Goal: Transaction & Acquisition: Book appointment/travel/reservation

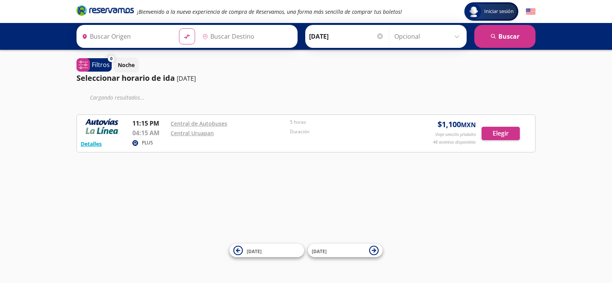
type input "Toluca, [GEOGRAPHIC_DATA]"
type input "Uruapan, [GEOGRAPHIC_DATA]"
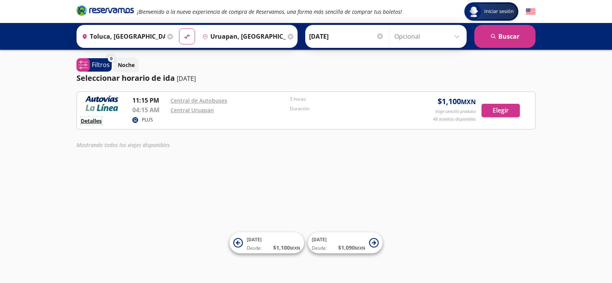
click at [85, 122] on button "Detalles" at bounding box center [91, 121] width 21 height 8
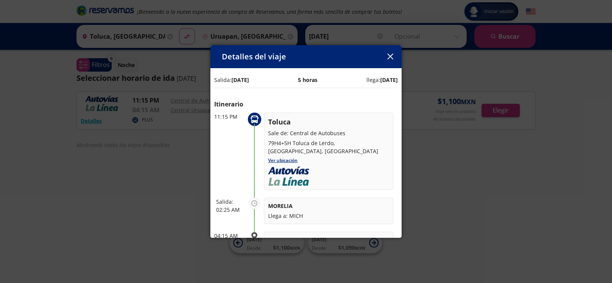
click at [395, 59] on button "button" at bounding box center [390, 56] width 11 height 11
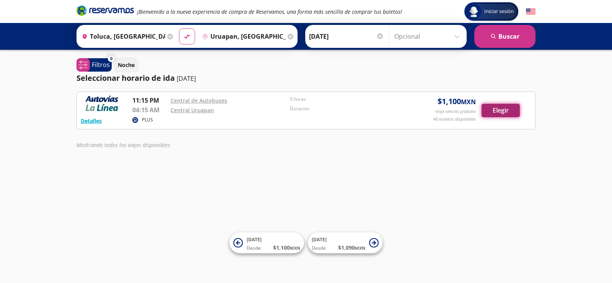
click at [496, 112] on button "Elegir" at bounding box center [501, 110] width 38 height 13
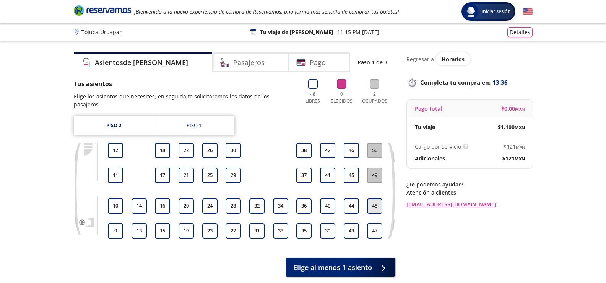
click at [380, 198] on button "48" at bounding box center [374, 205] width 15 height 15
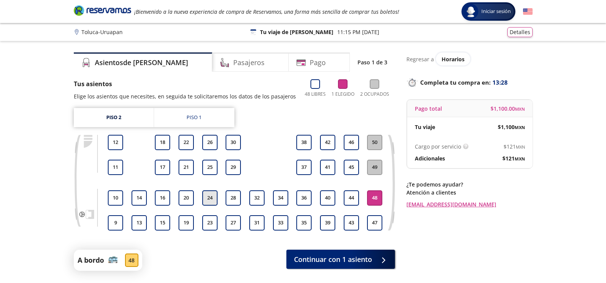
click at [209, 199] on button "24" at bounding box center [209, 197] width 15 height 15
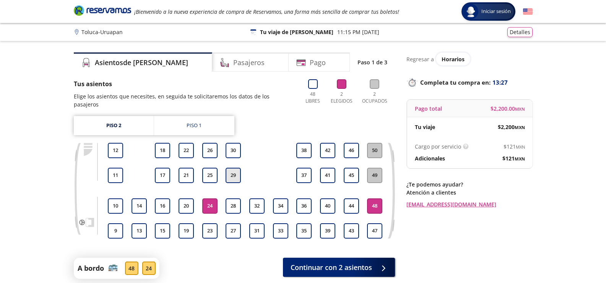
click at [234, 168] on button "29" at bounding box center [233, 175] width 15 height 15
drag, startPoint x: 238, startPoint y: 166, endPoint x: 219, endPoint y: 184, distance: 26.0
click at [238, 168] on button "29" at bounding box center [233, 175] width 15 height 15
click at [211, 200] on button "24" at bounding box center [209, 205] width 15 height 15
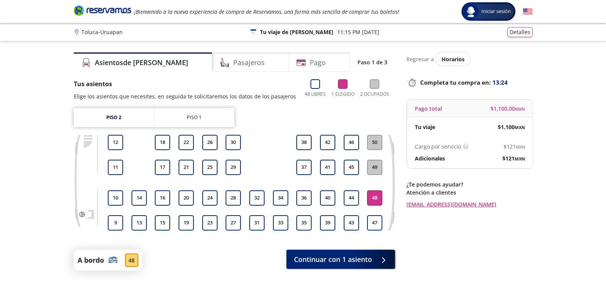
click at [376, 197] on button "48" at bounding box center [374, 197] width 15 height 15
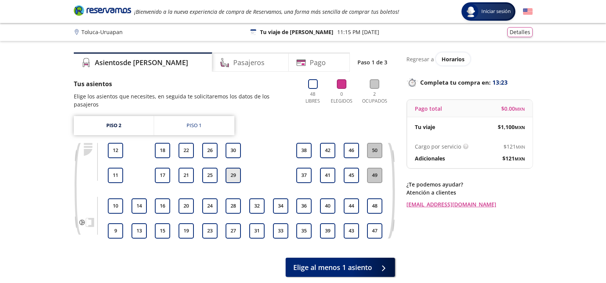
drag, startPoint x: 231, startPoint y: 163, endPoint x: 292, endPoint y: 240, distance: 98.1
click at [232, 168] on button "29" at bounding box center [233, 175] width 15 height 15
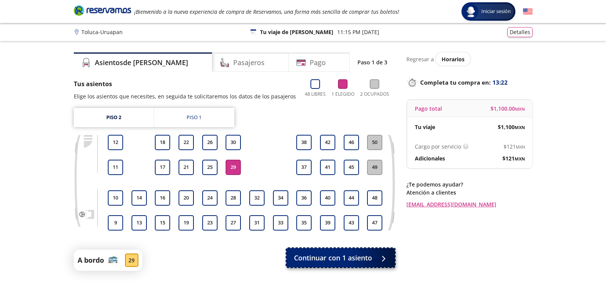
click at [336, 254] on span "Continuar con 1 asiento" at bounding box center [333, 258] width 78 height 10
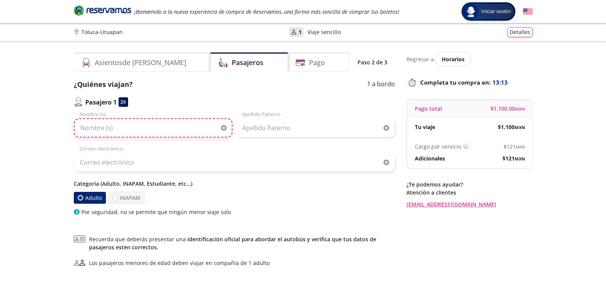
click at [127, 124] on input "Nombre (s)" at bounding box center [153, 127] width 159 height 19
type input "Beatriz"
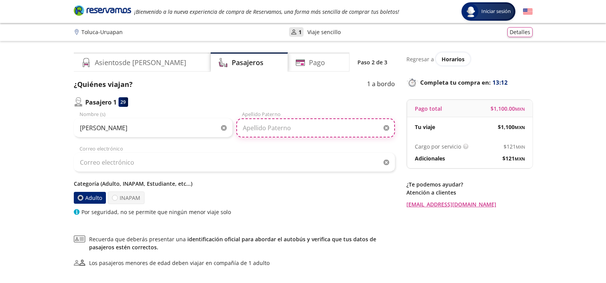
type input "Carbajal"
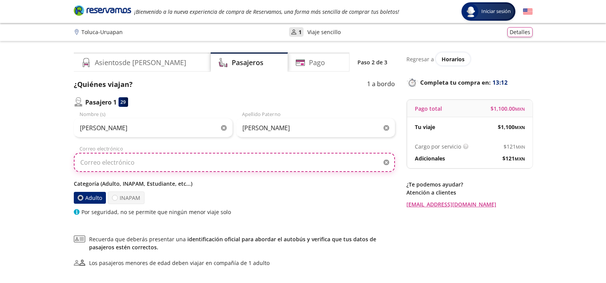
type input "webmaster@expresst.com.mx"
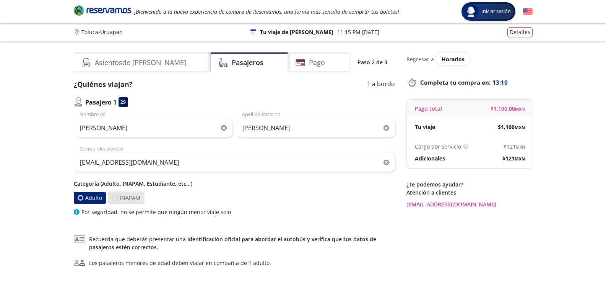
click at [114, 198] on div at bounding box center [115, 198] width 6 height 6
click at [114, 198] on input "INAPAM" at bounding box center [114, 197] width 5 height 5
radio input "true"
radio input "false"
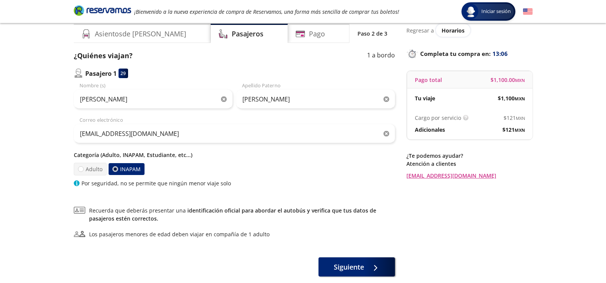
scroll to position [72, 0]
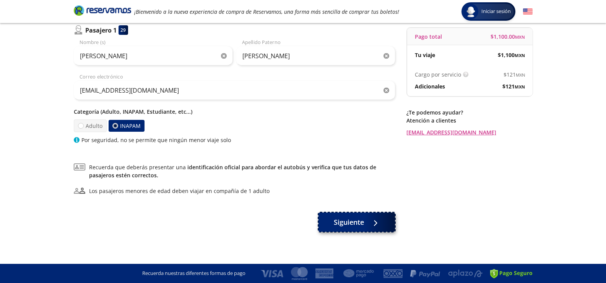
click at [339, 225] on span "Siguiente" at bounding box center [349, 222] width 30 height 10
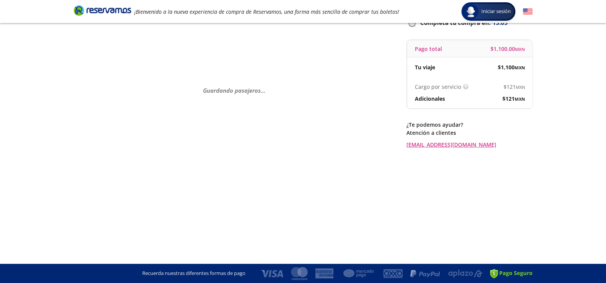
scroll to position [0, 0]
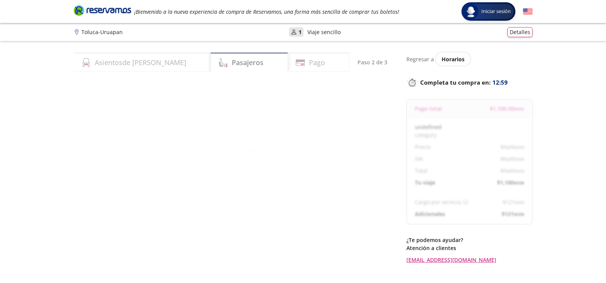
select select "MX"
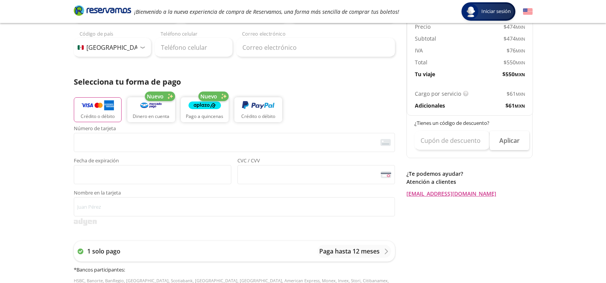
scroll to position [39, 0]
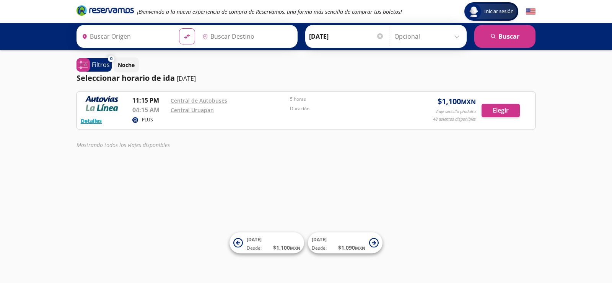
type input "Toluca, [GEOGRAPHIC_DATA]"
type input "Uruapan, [GEOGRAPHIC_DATA]"
